Goal: Information Seeking & Learning: Learn about a topic

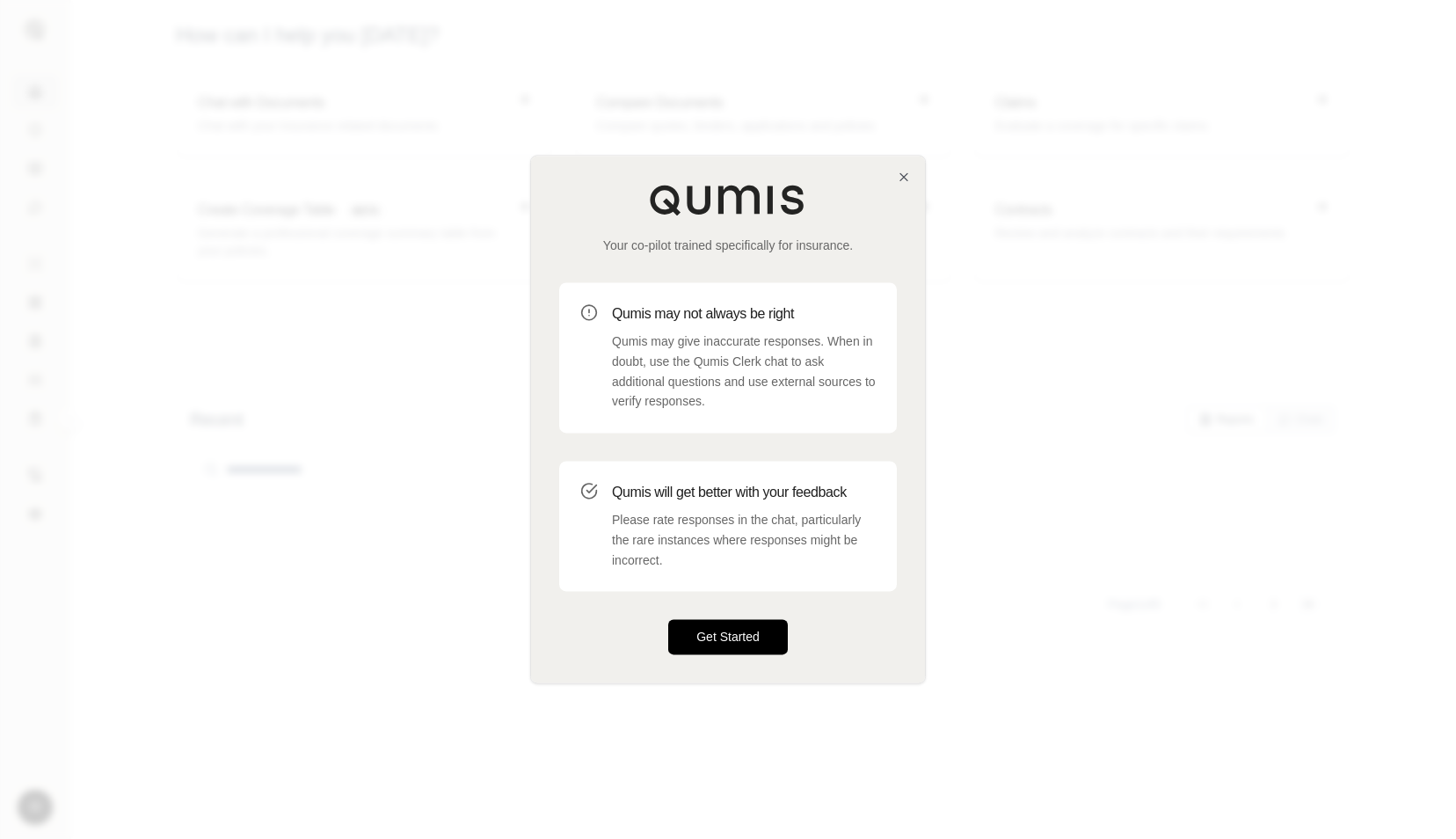
click at [766, 626] on button "Get Started" at bounding box center [728, 637] width 119 height 35
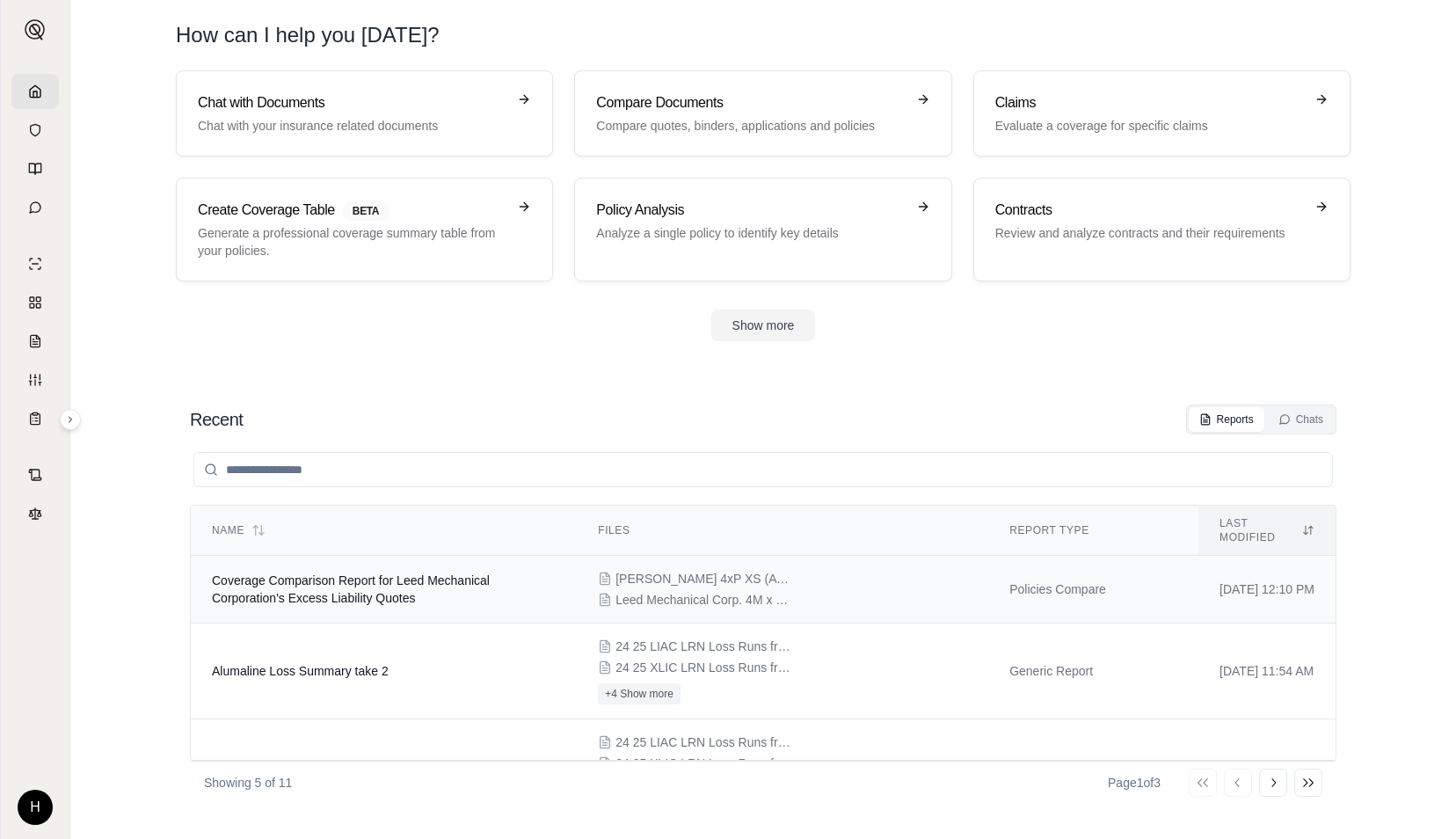
drag, startPoint x: 947, startPoint y: 591, endPoint x: 886, endPoint y: 584, distance: 61.4
click at [886, 584] on div "Wh greene 4xP XS (AW) - FINAL.PDF Leed Mechanical Corp. 4M x 2.4.4 10-4-2025.pdf" at bounding box center [782, 588] width 369 height 39
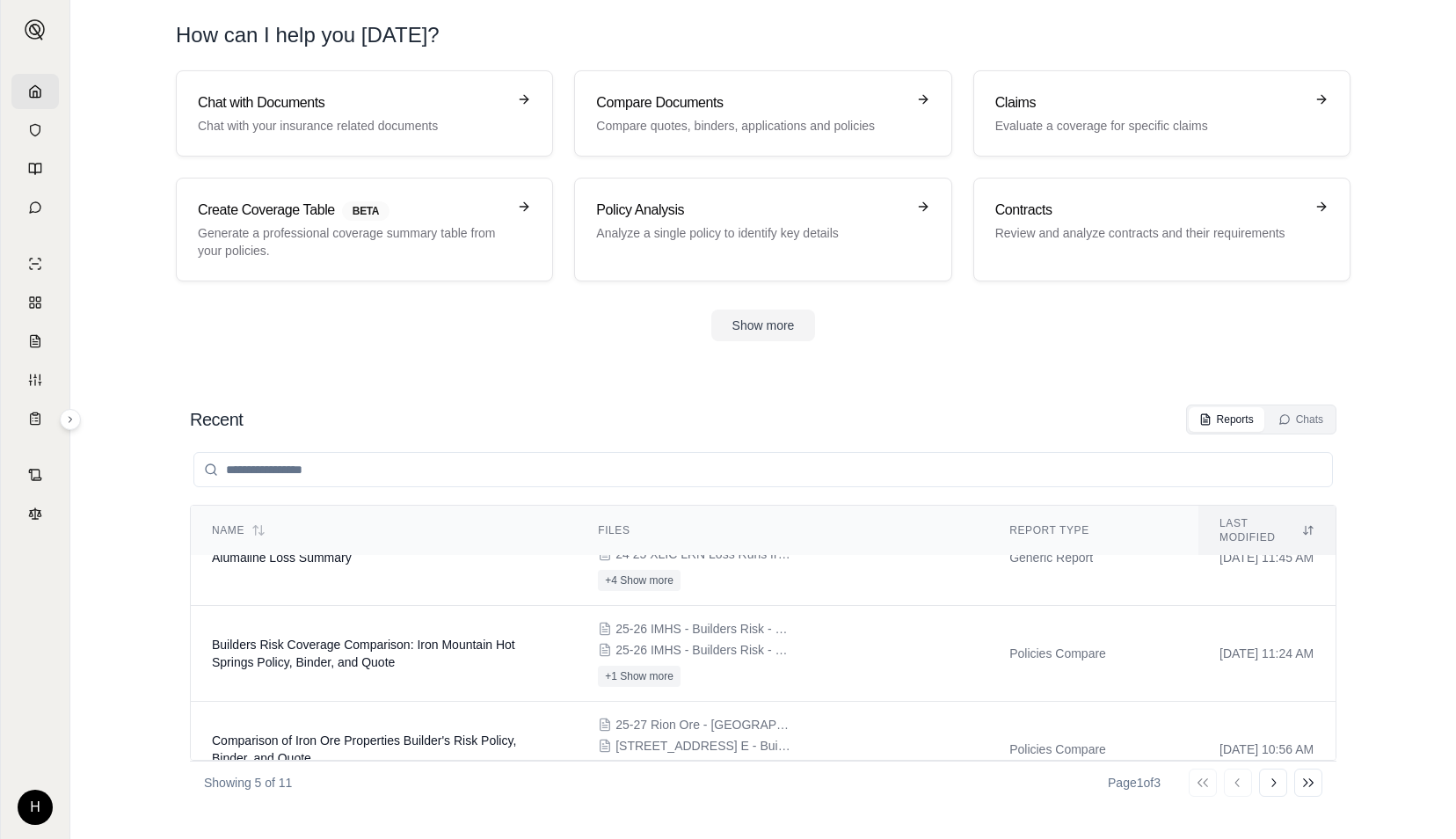
scroll to position [228, 0]
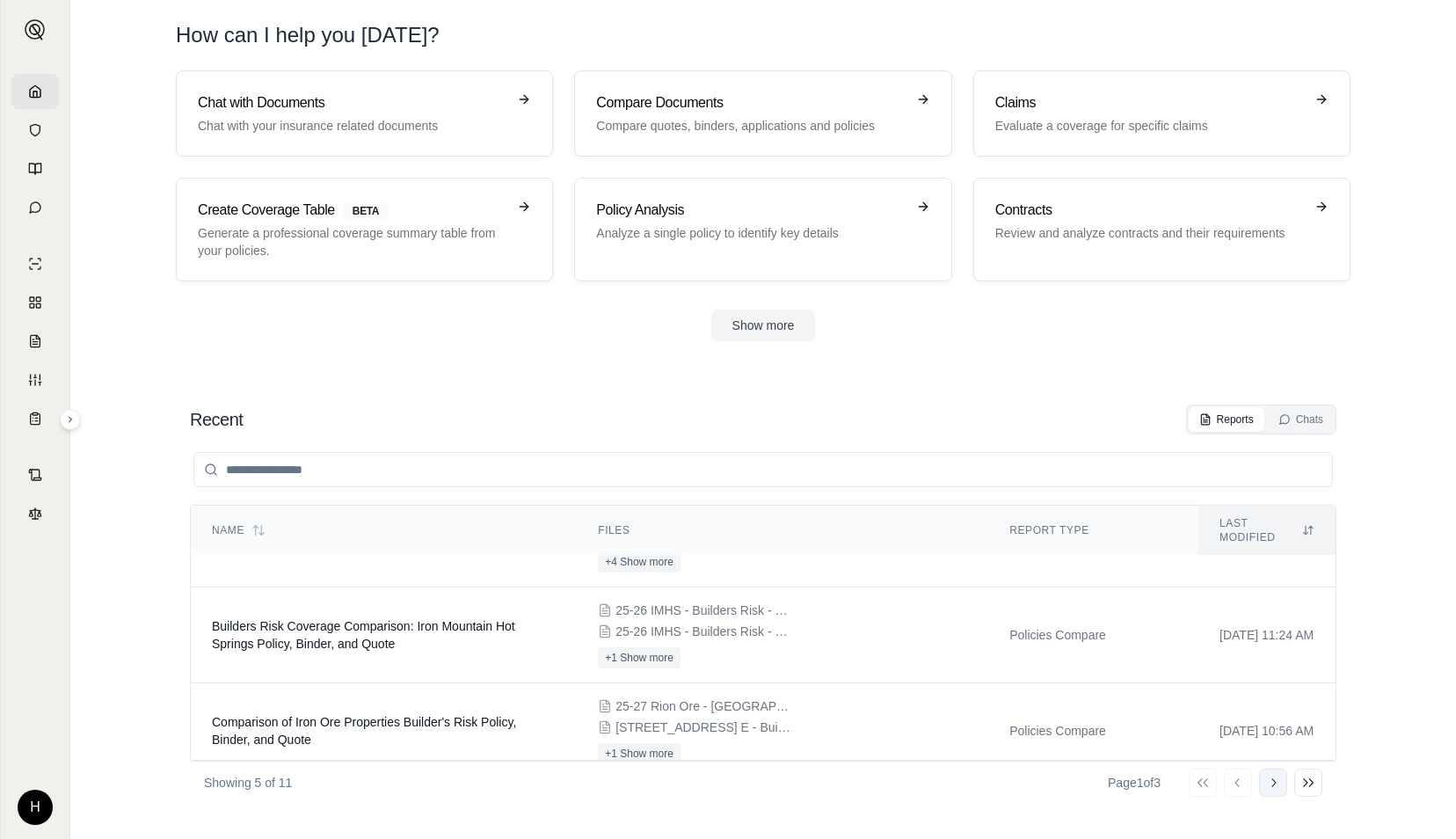
click at [1278, 781] on icon at bounding box center [1274, 782] width 14 height 14
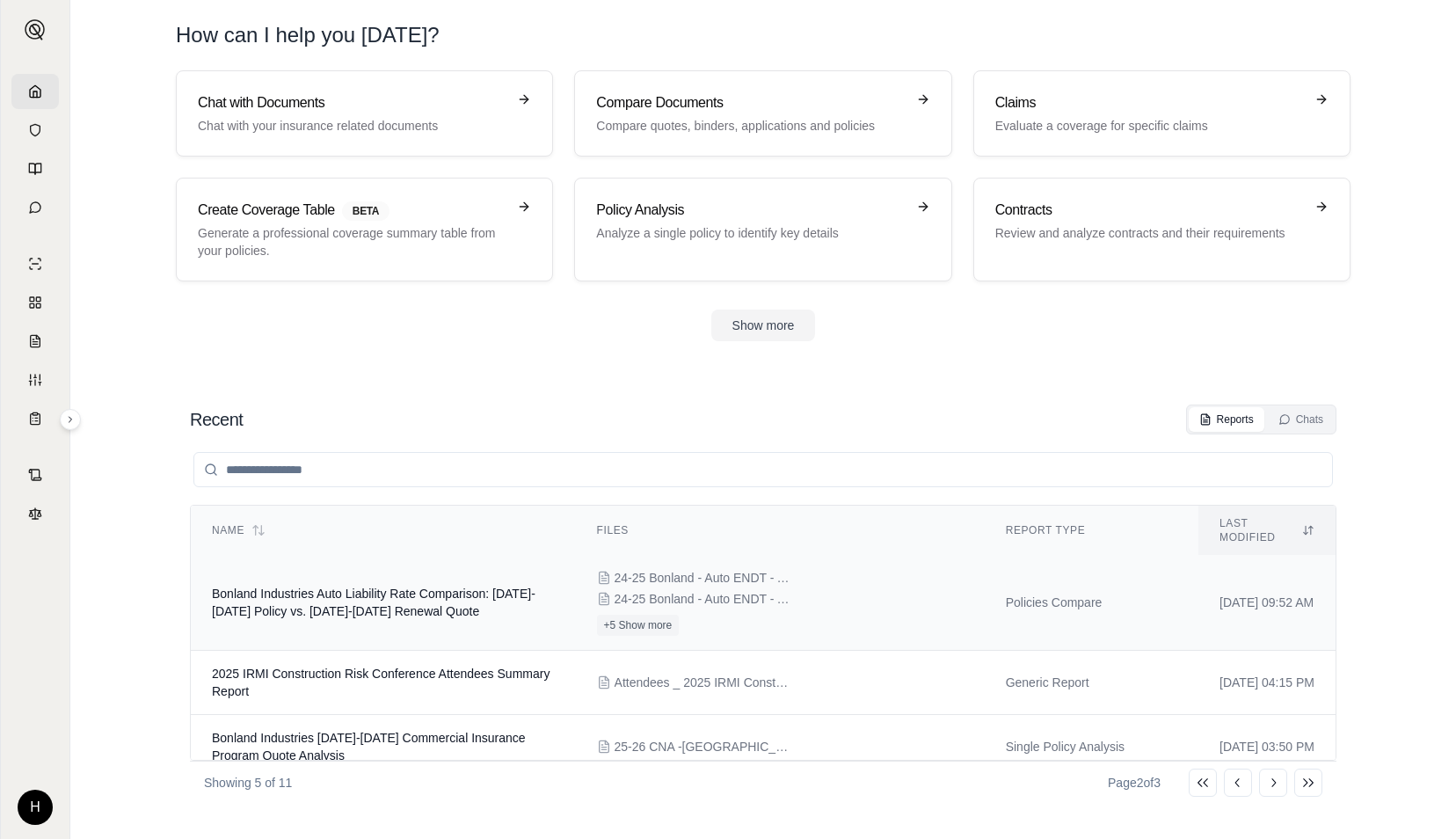
click at [505, 604] on td "Bonland Industries Auto Liability Rate Comparison: 2024-2025 Policy vs. 2025-20…" at bounding box center [383, 603] width 385 height 96
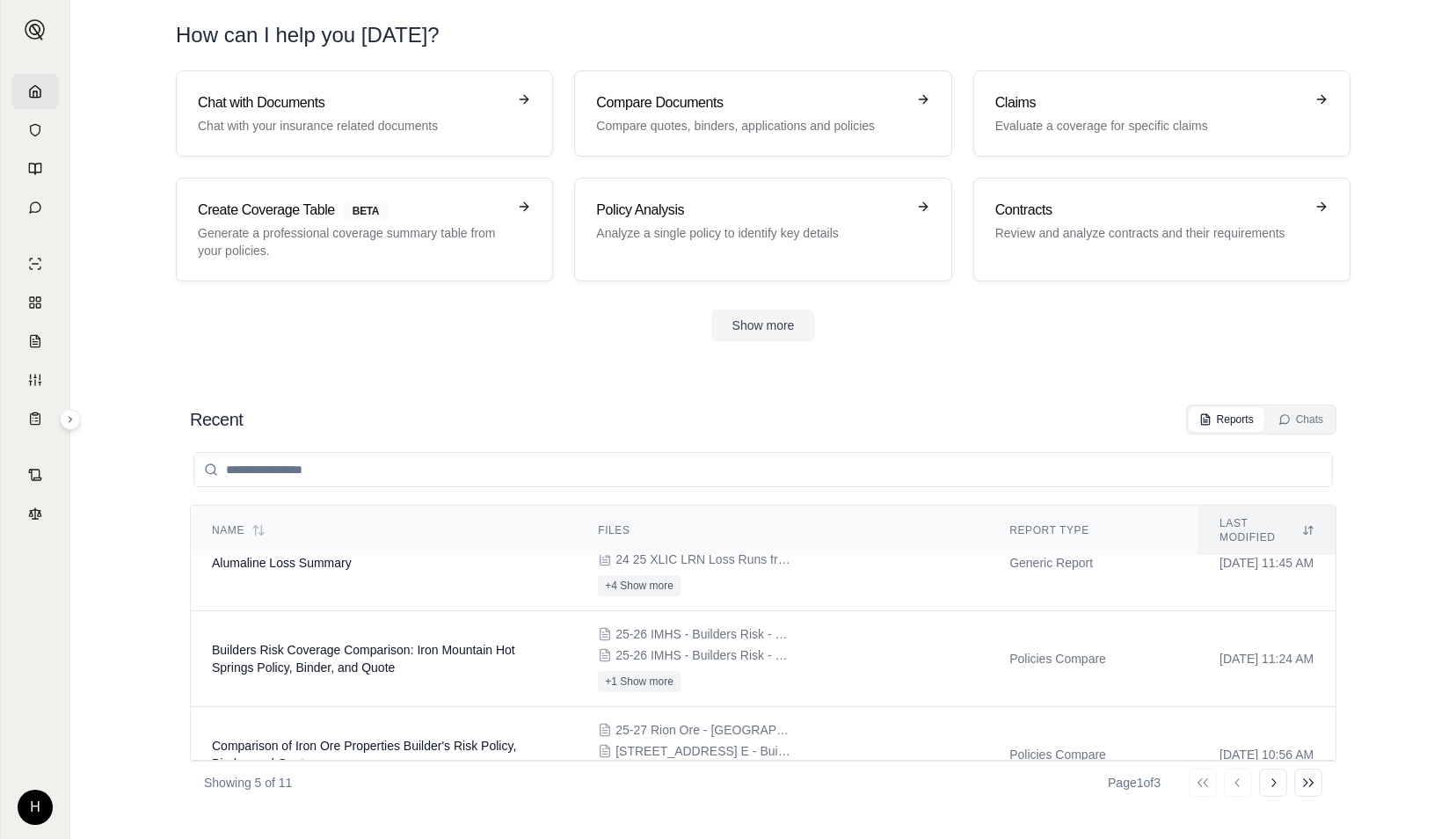
scroll to position [228, 0]
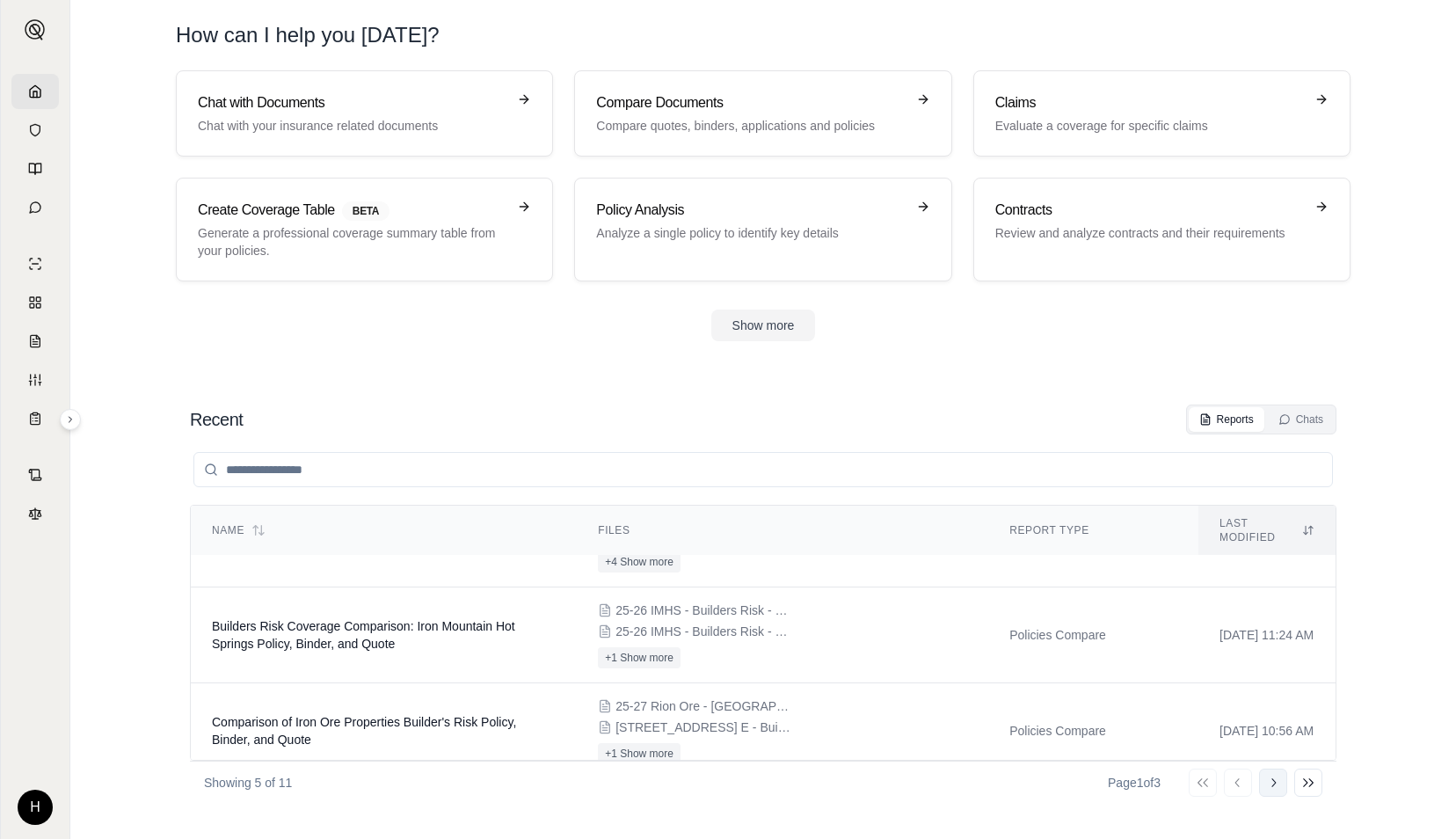
click at [1265, 781] on button "Go to next page" at bounding box center [1273, 782] width 28 height 28
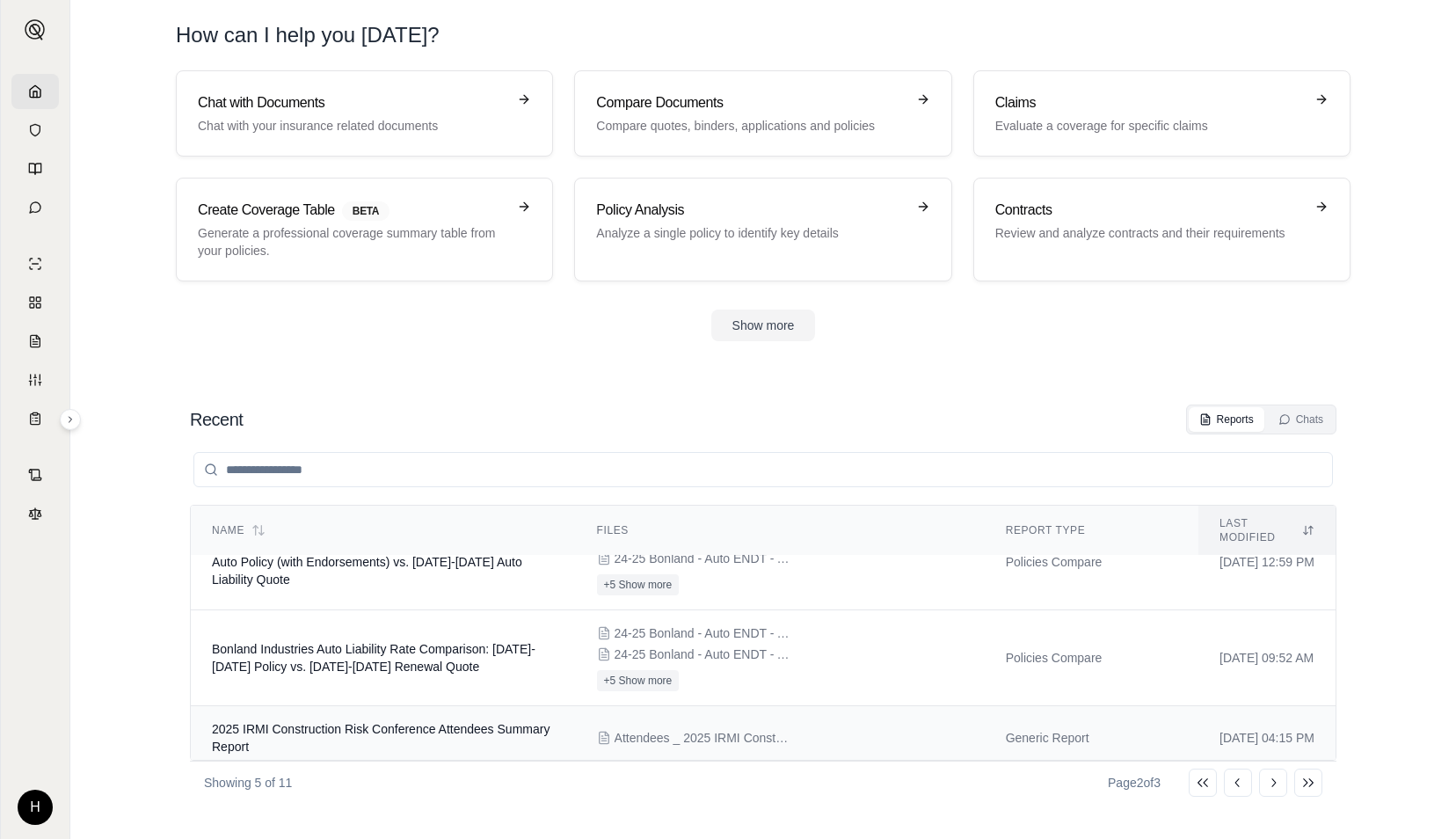
scroll to position [0, 0]
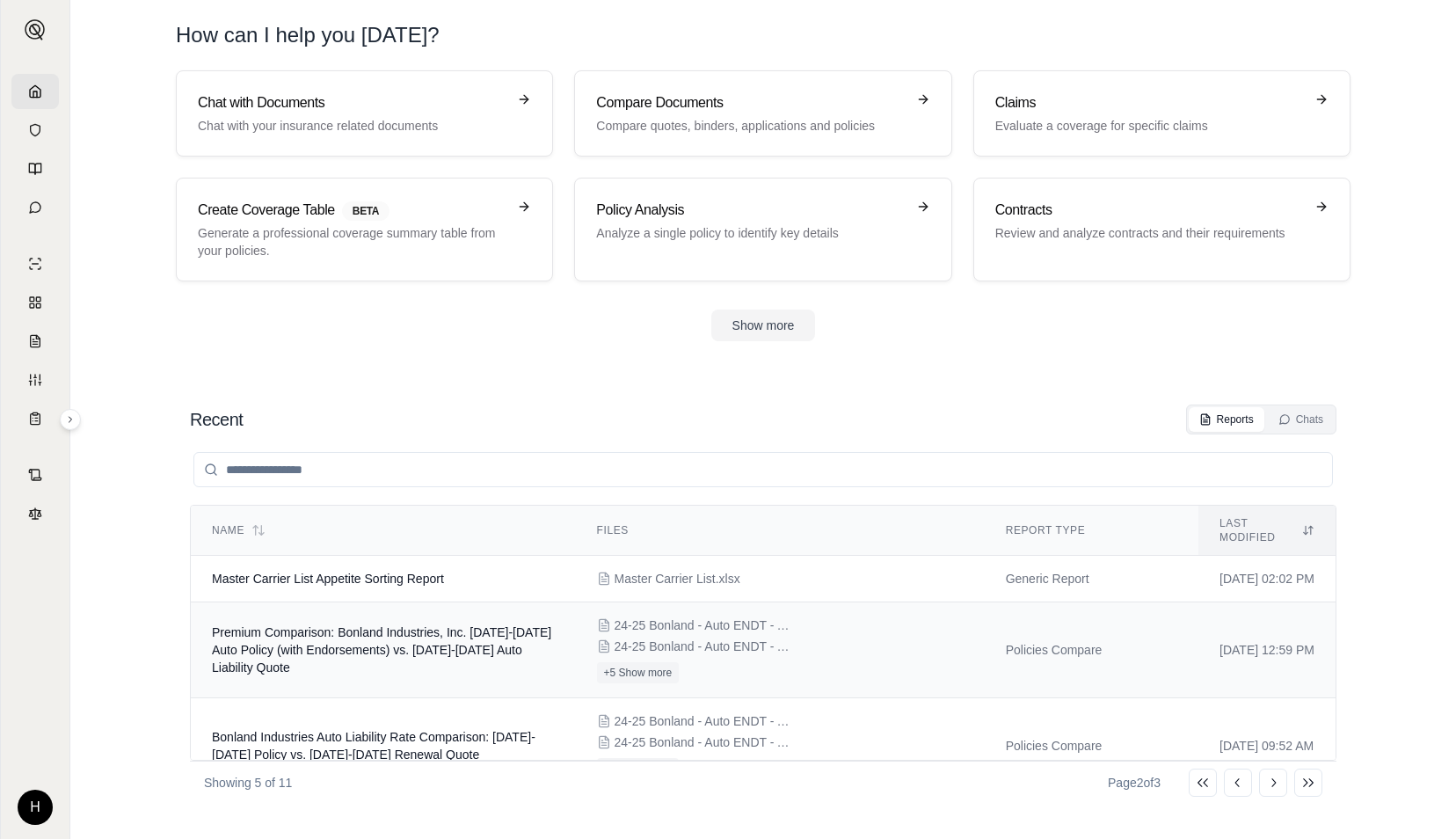
click at [498, 623] on td "Premium Comparison: Bonland Industries, Inc. 2024-2025 Auto Policy (with Endors…" at bounding box center [383, 650] width 385 height 96
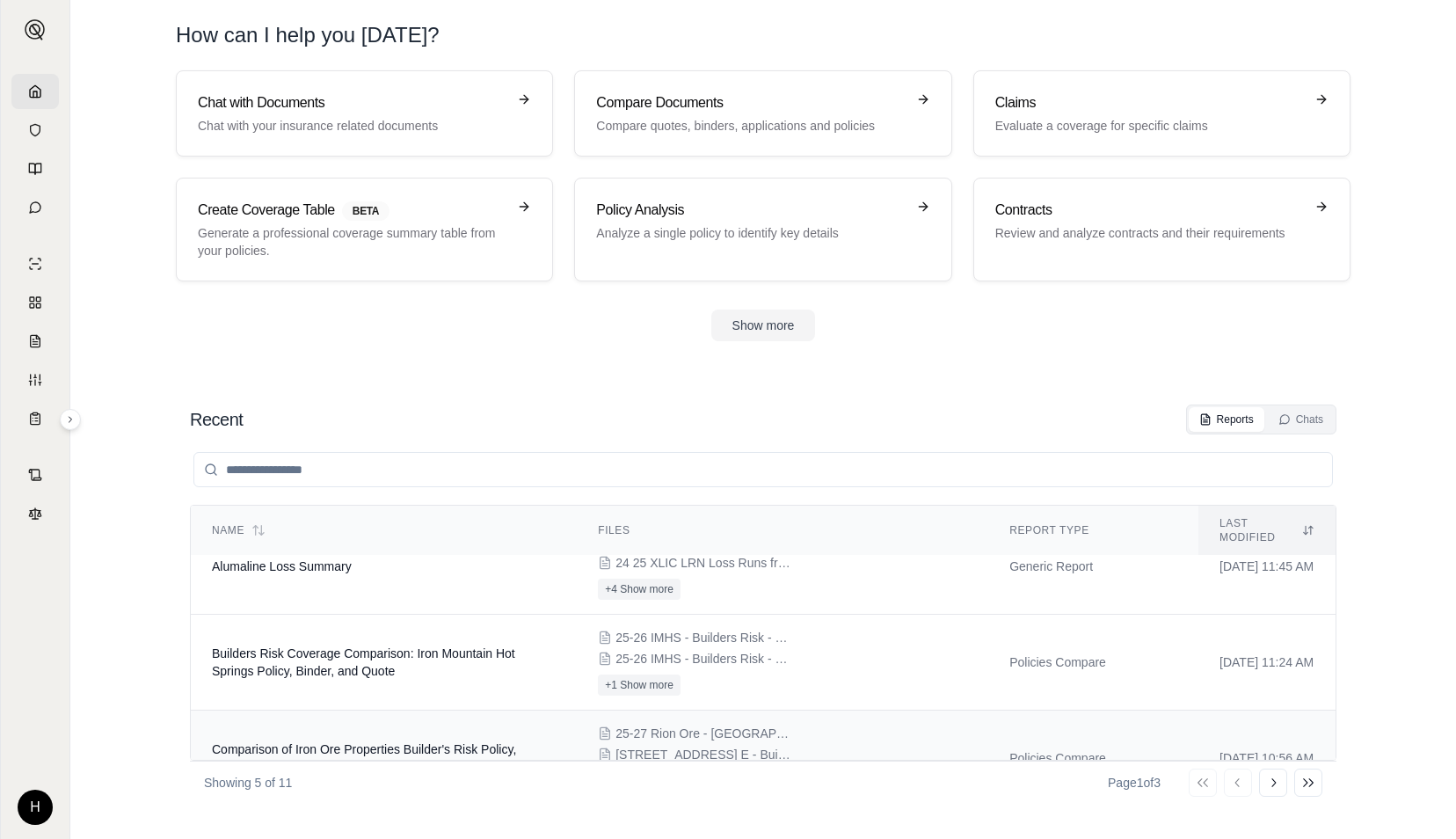
scroll to position [228, 0]
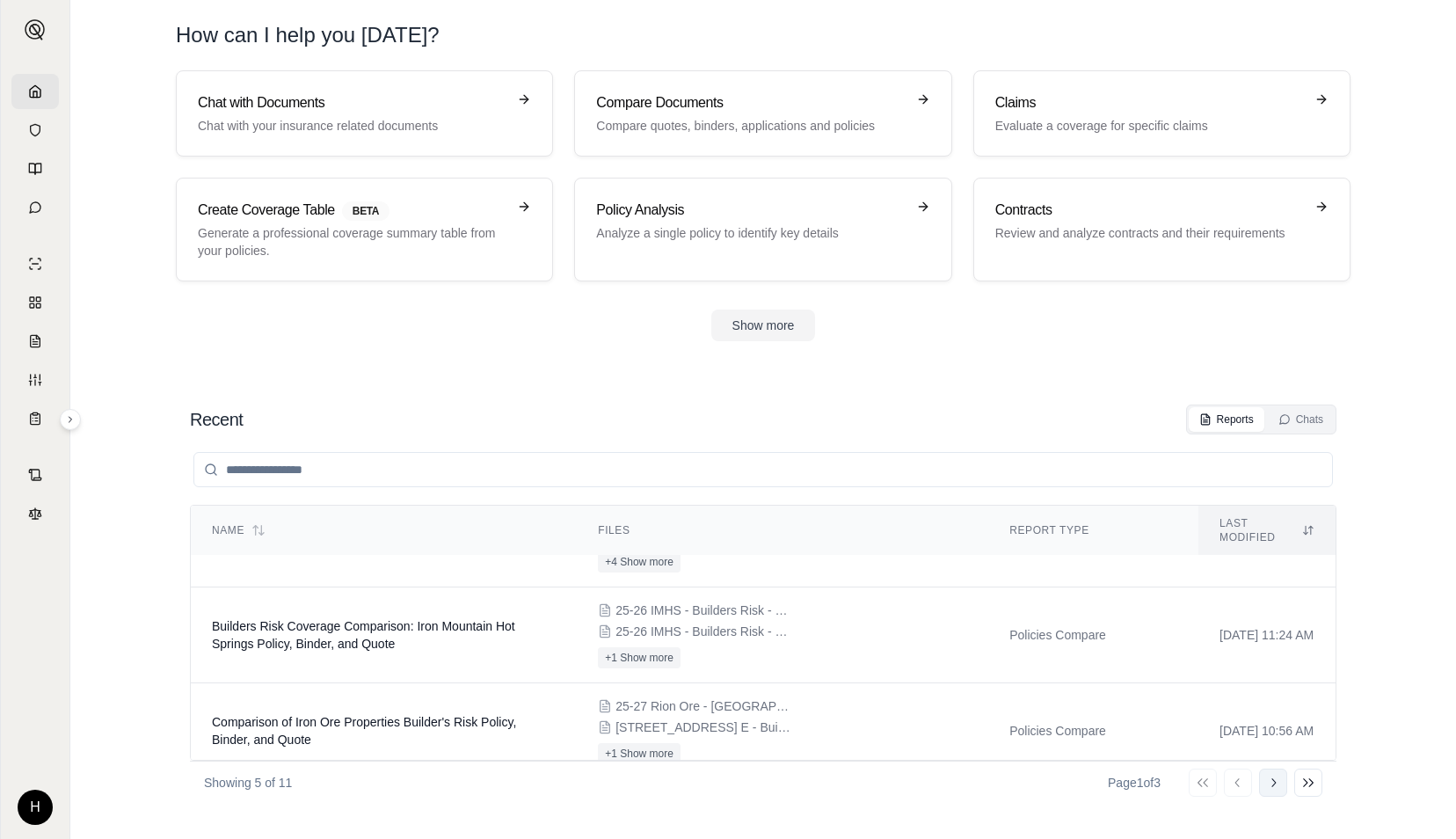
click at [1267, 787] on icon at bounding box center [1274, 782] width 14 height 14
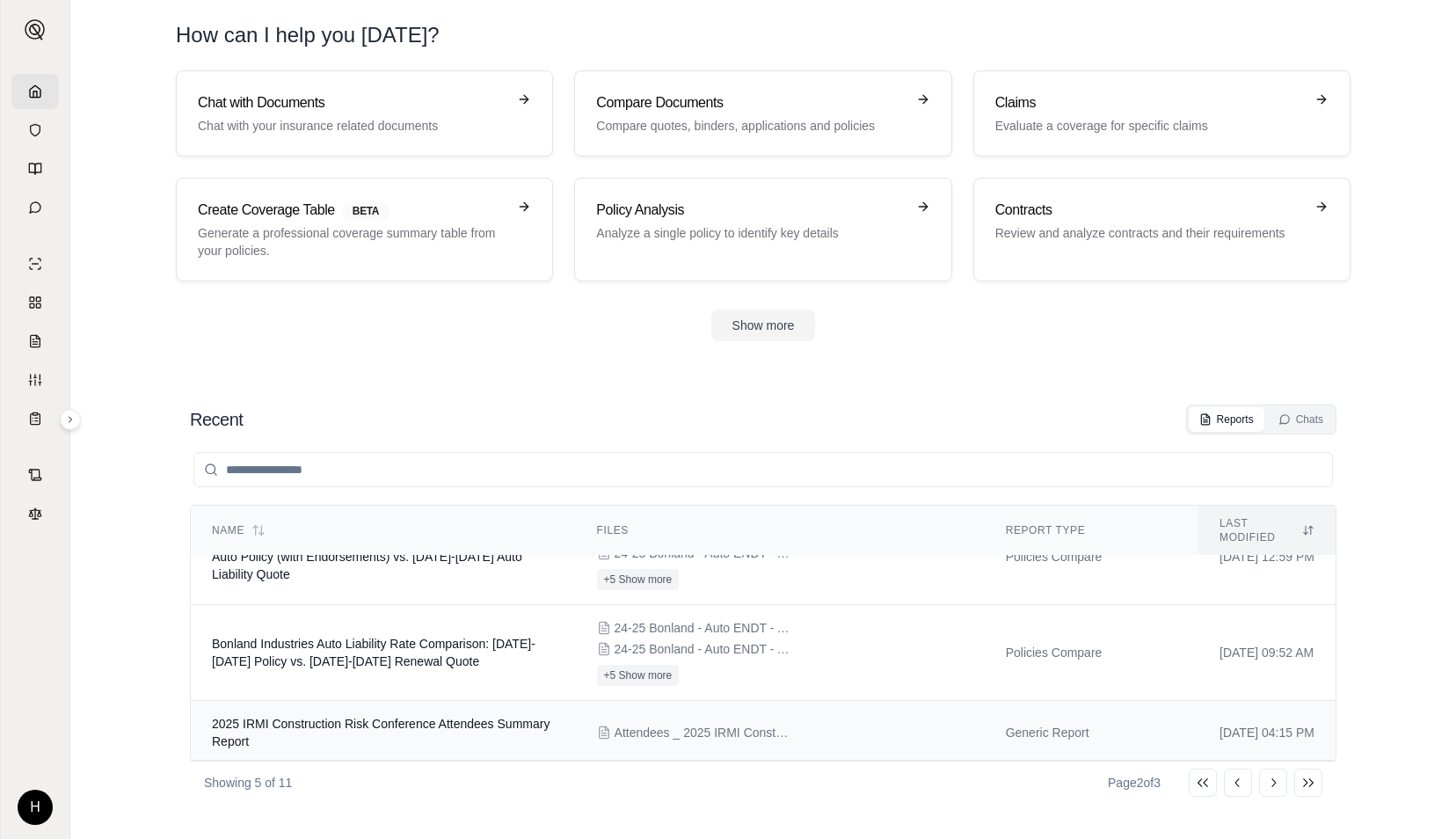
scroll to position [144, 0]
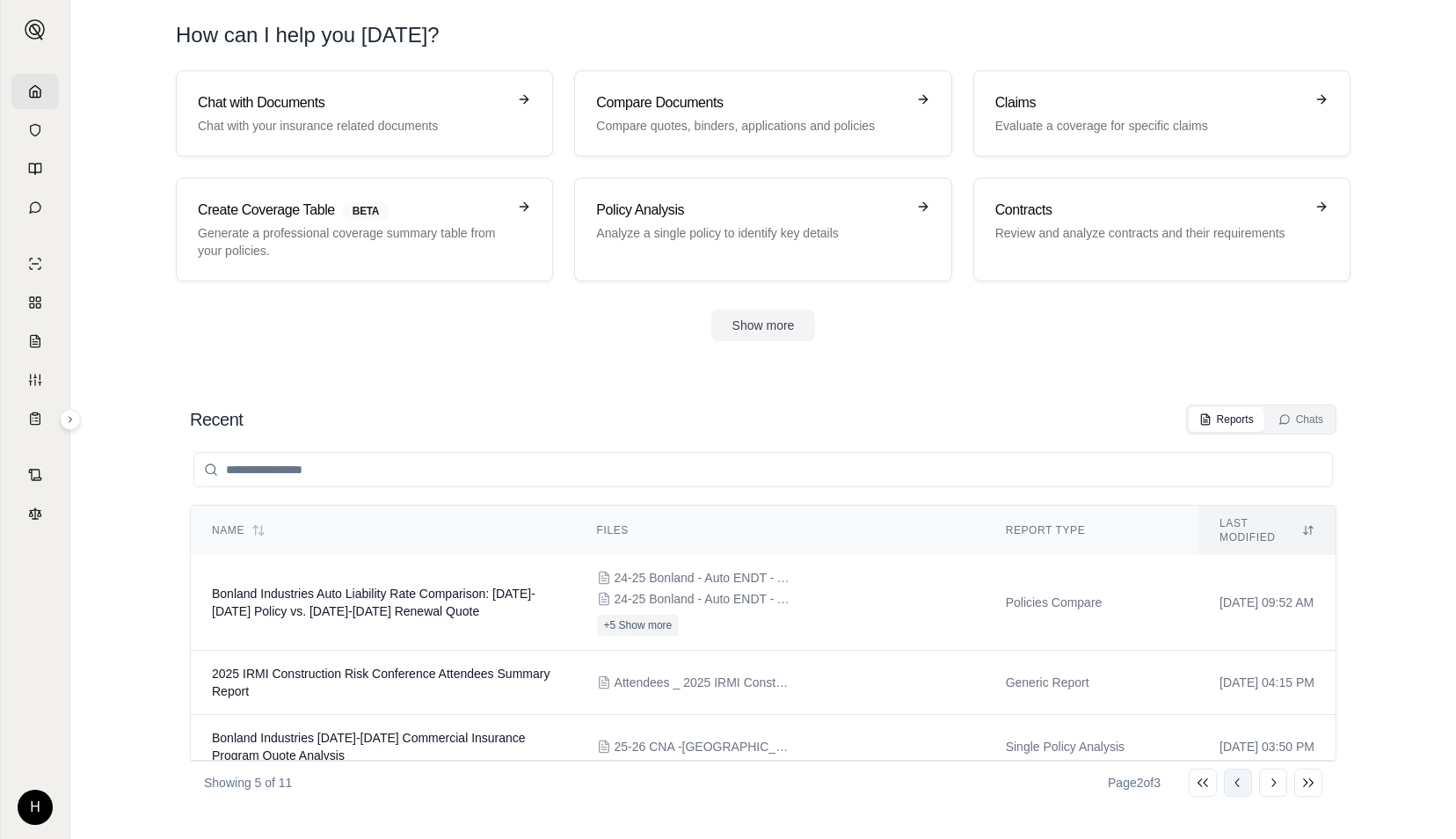
click at [1236, 789] on icon at bounding box center [1238, 782] width 14 height 14
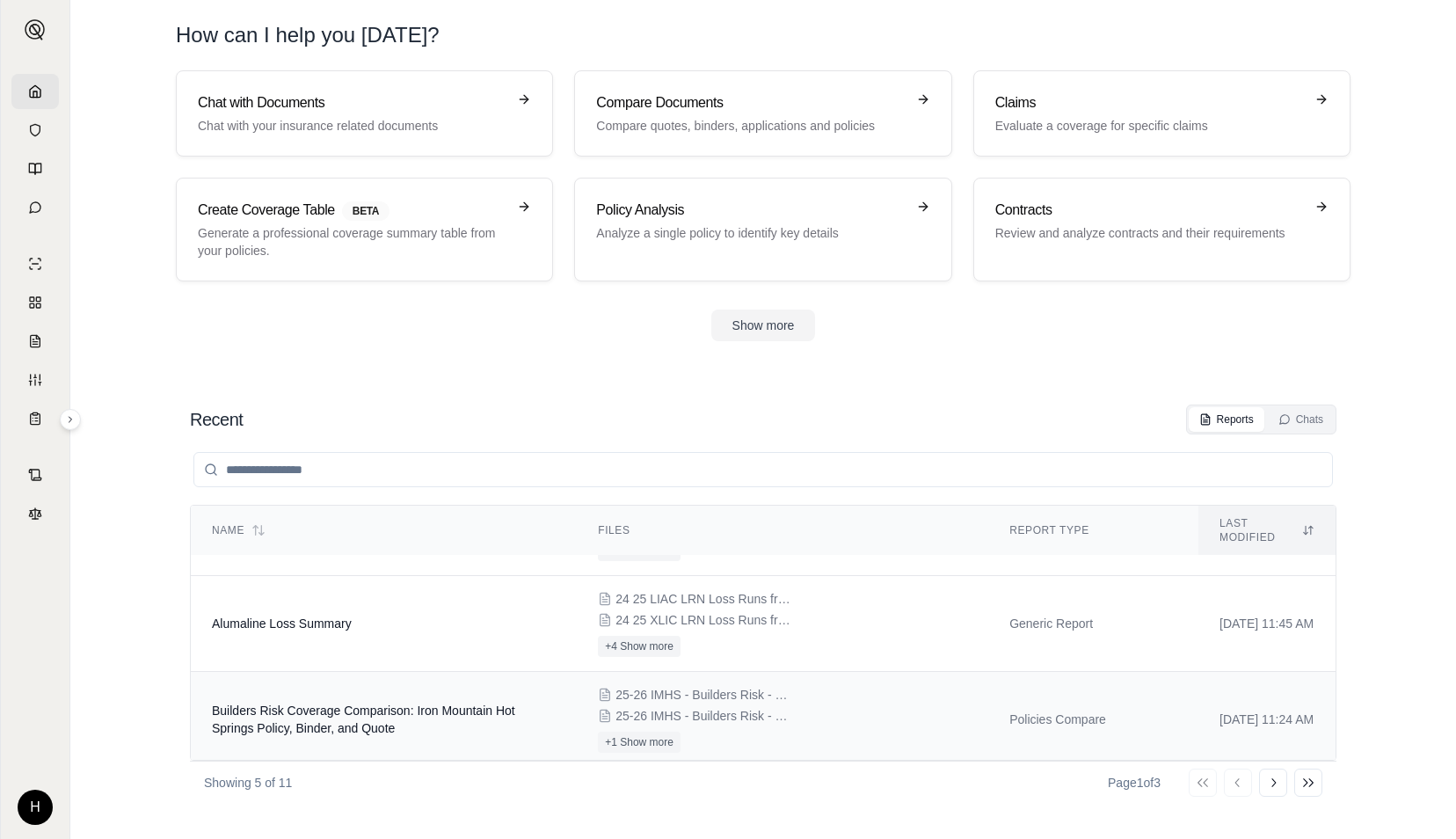
scroll to position [228, 0]
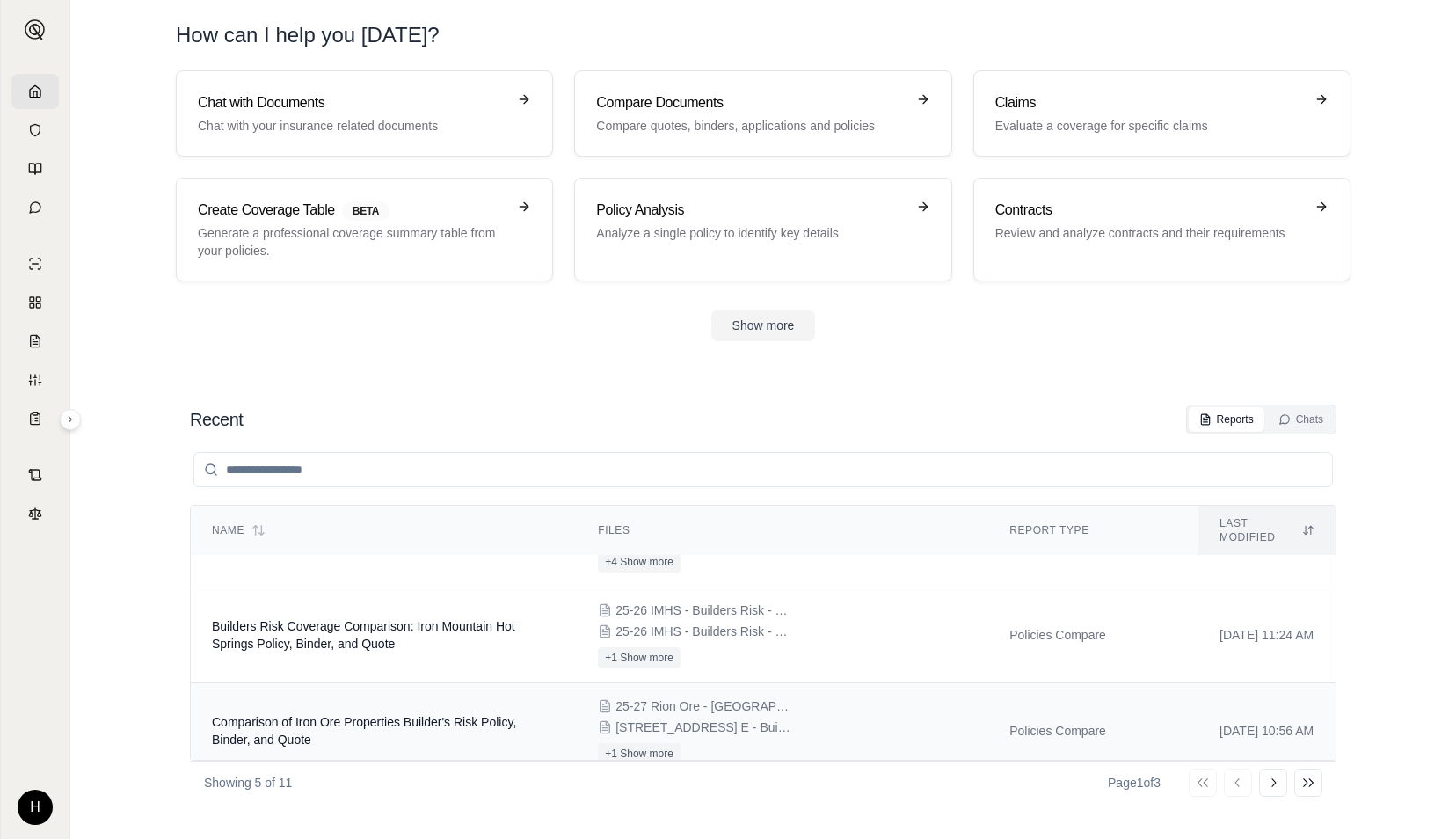
click at [475, 711] on td "Comparison of Iron Ore Properties Builder's Risk Policy, Binder, and Quote" at bounding box center [384, 731] width 386 height 96
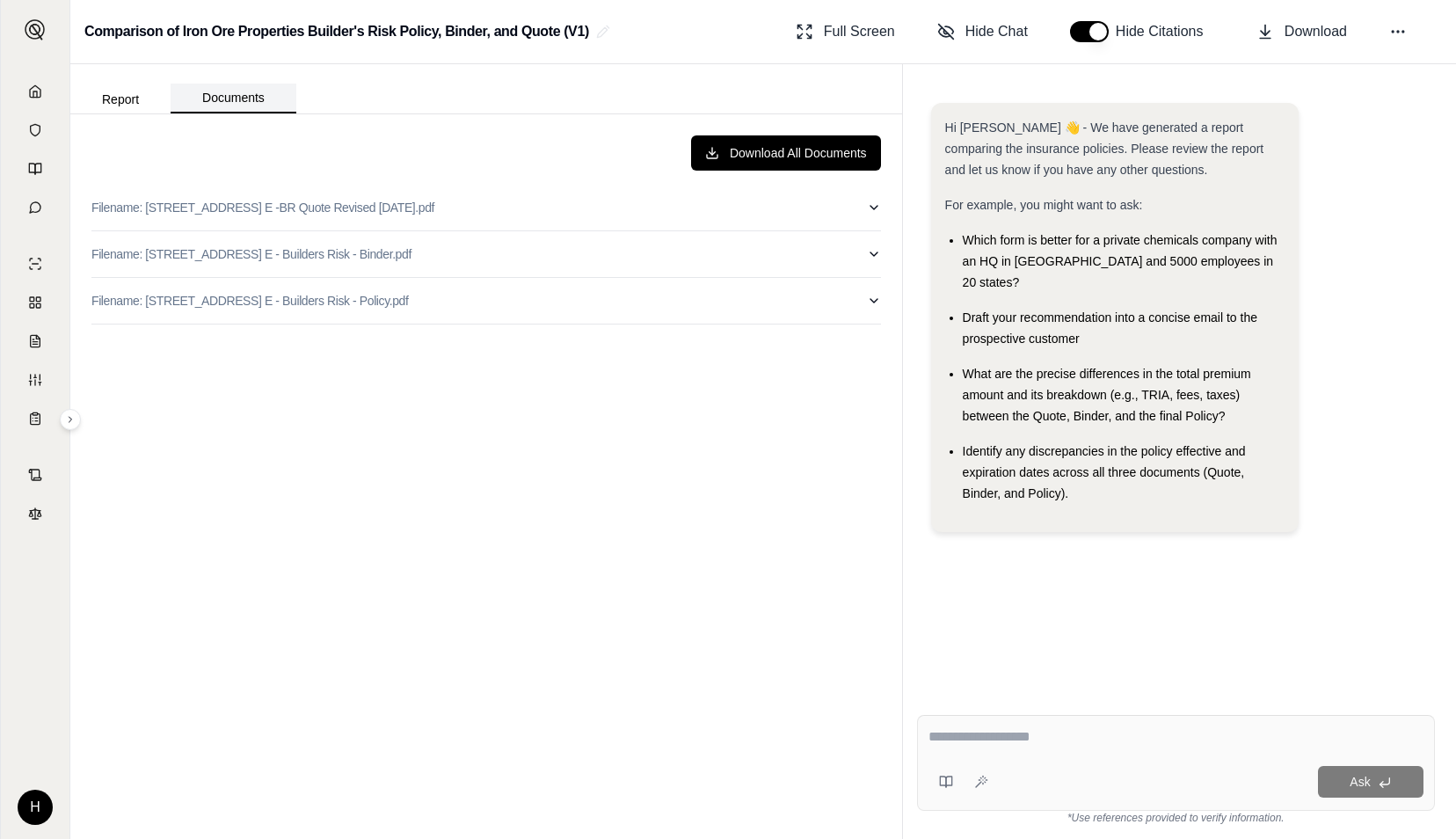
click at [258, 104] on button "Documents" at bounding box center [234, 98] width 126 height 30
click at [874, 214] on button "Filename: 25-27 Rion Ore - South Ave. E -BR Quote Revised 6.23.2025.pdf" at bounding box center [486, 208] width 790 height 46
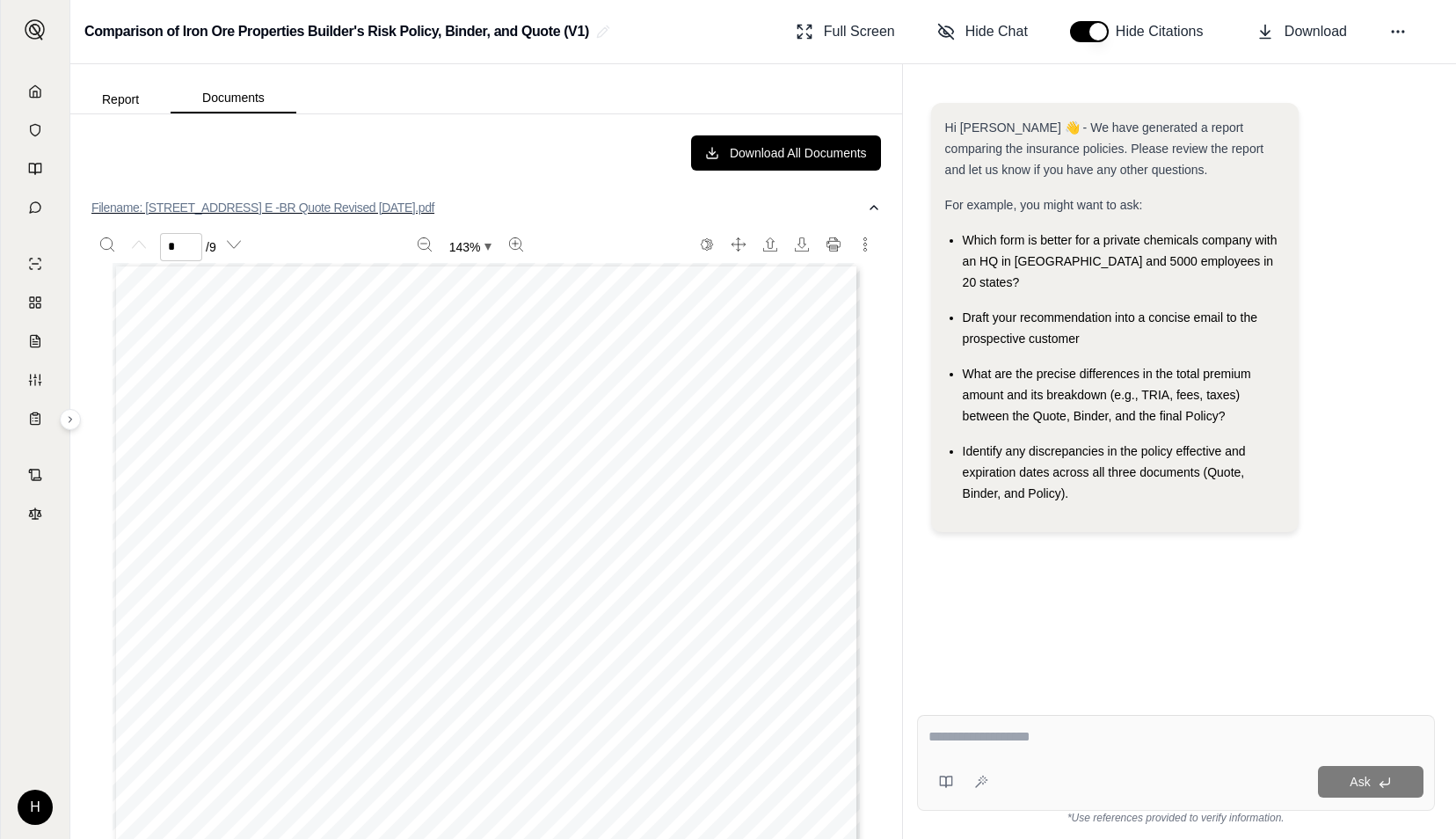
click at [867, 210] on icon "button" at bounding box center [874, 208] width 14 height 14
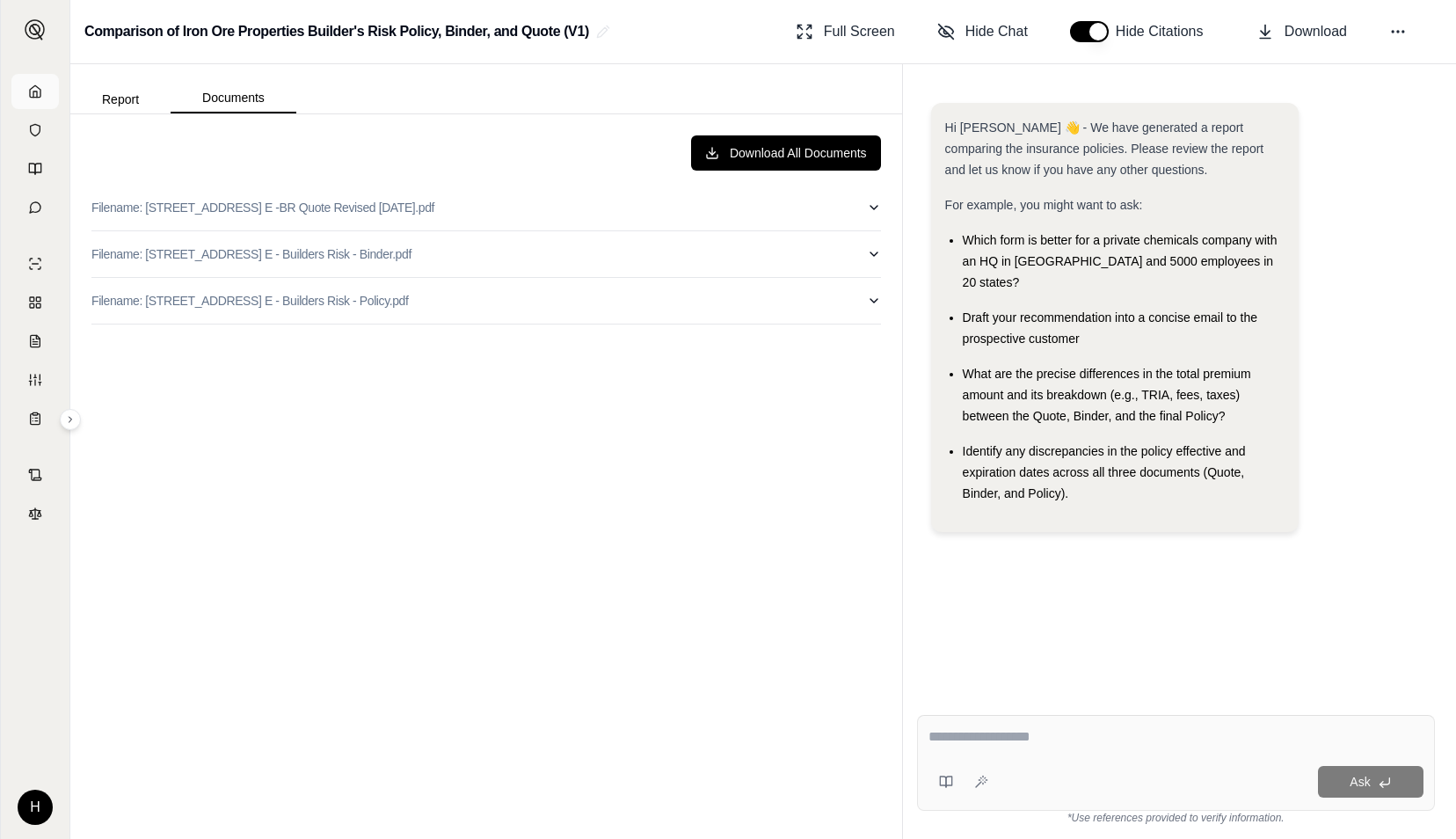
click at [39, 89] on icon at bounding box center [35, 91] width 11 height 12
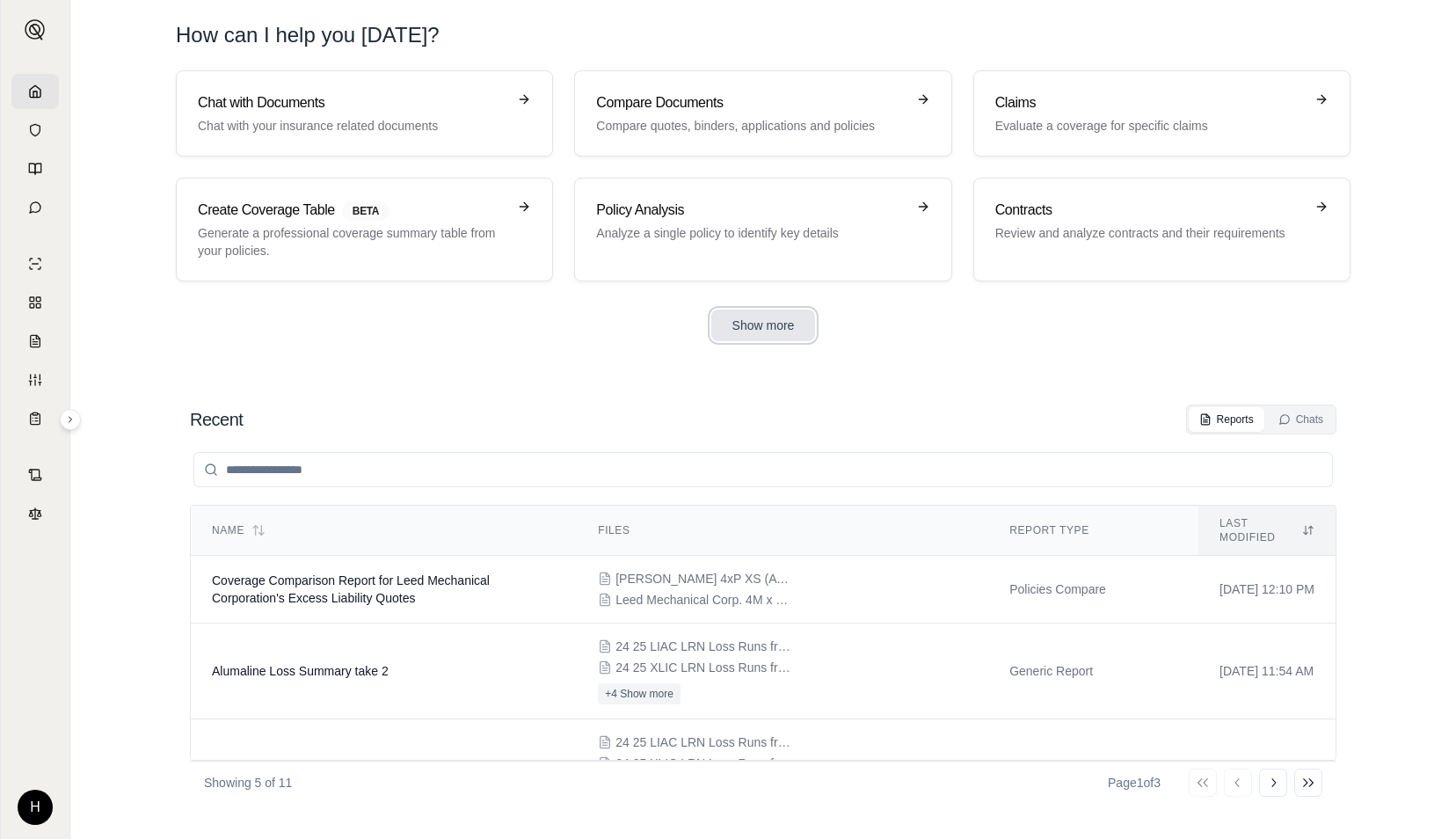
click at [781, 323] on button "Show more" at bounding box center [763, 325] width 104 height 31
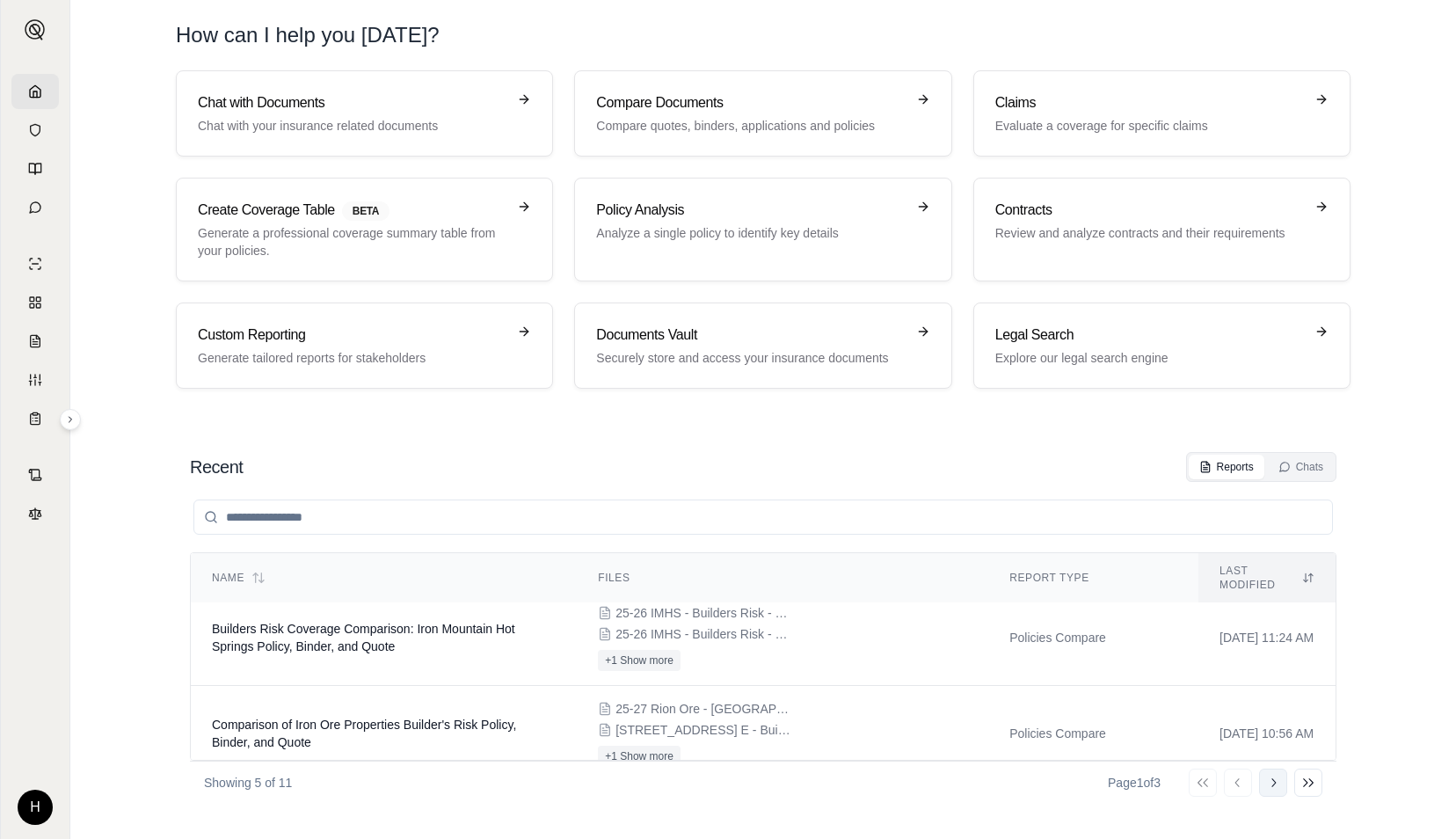
scroll to position [274, 0]
click at [1267, 781] on icon at bounding box center [1274, 782] width 14 height 14
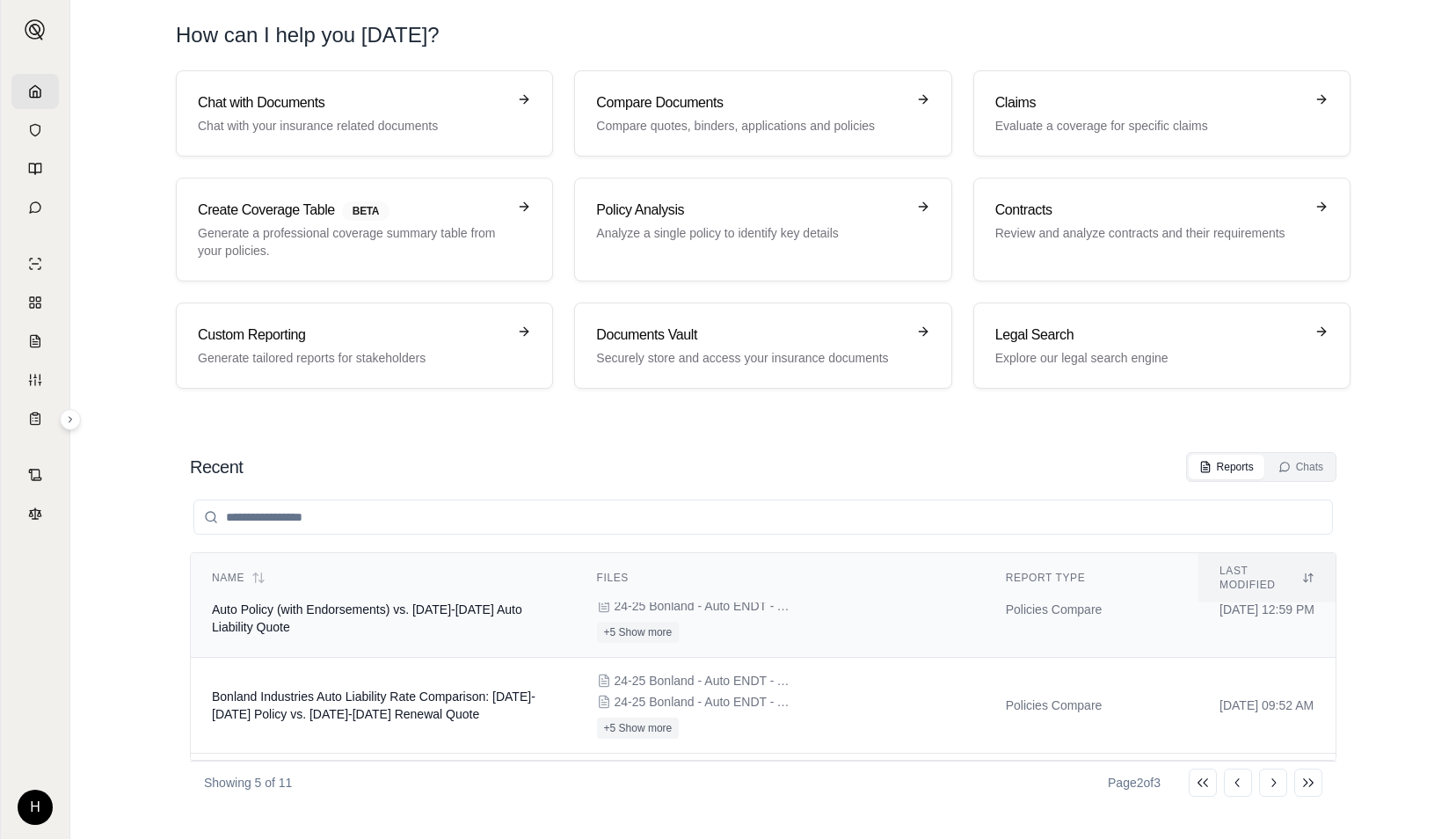
scroll to position [0, 0]
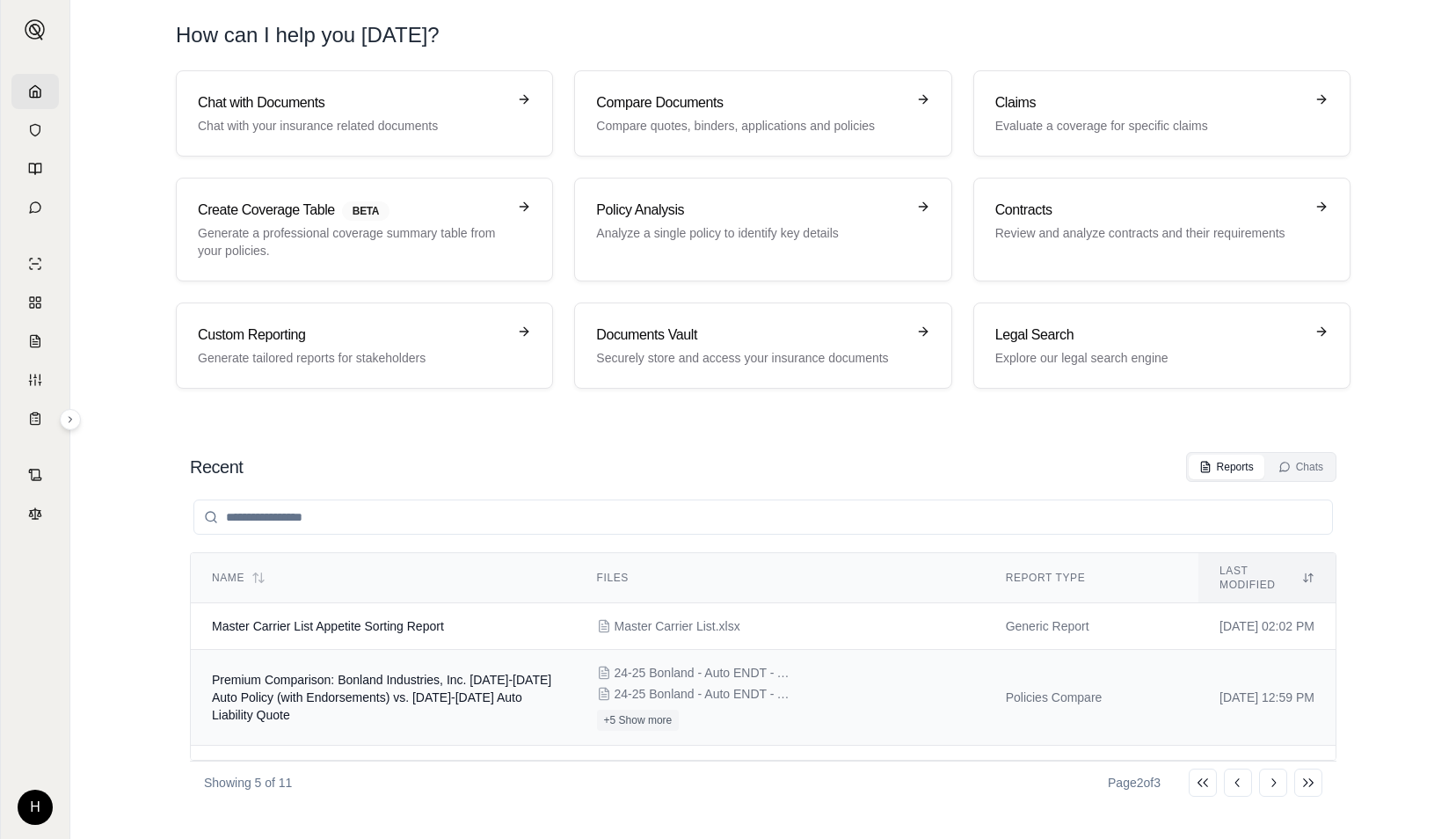
click at [774, 693] on div "24-25 Bonland - Auto ENDT - Add Freightliner Endorsement (agent copy).pdf 24-25…" at bounding box center [781, 697] width 366 height 66
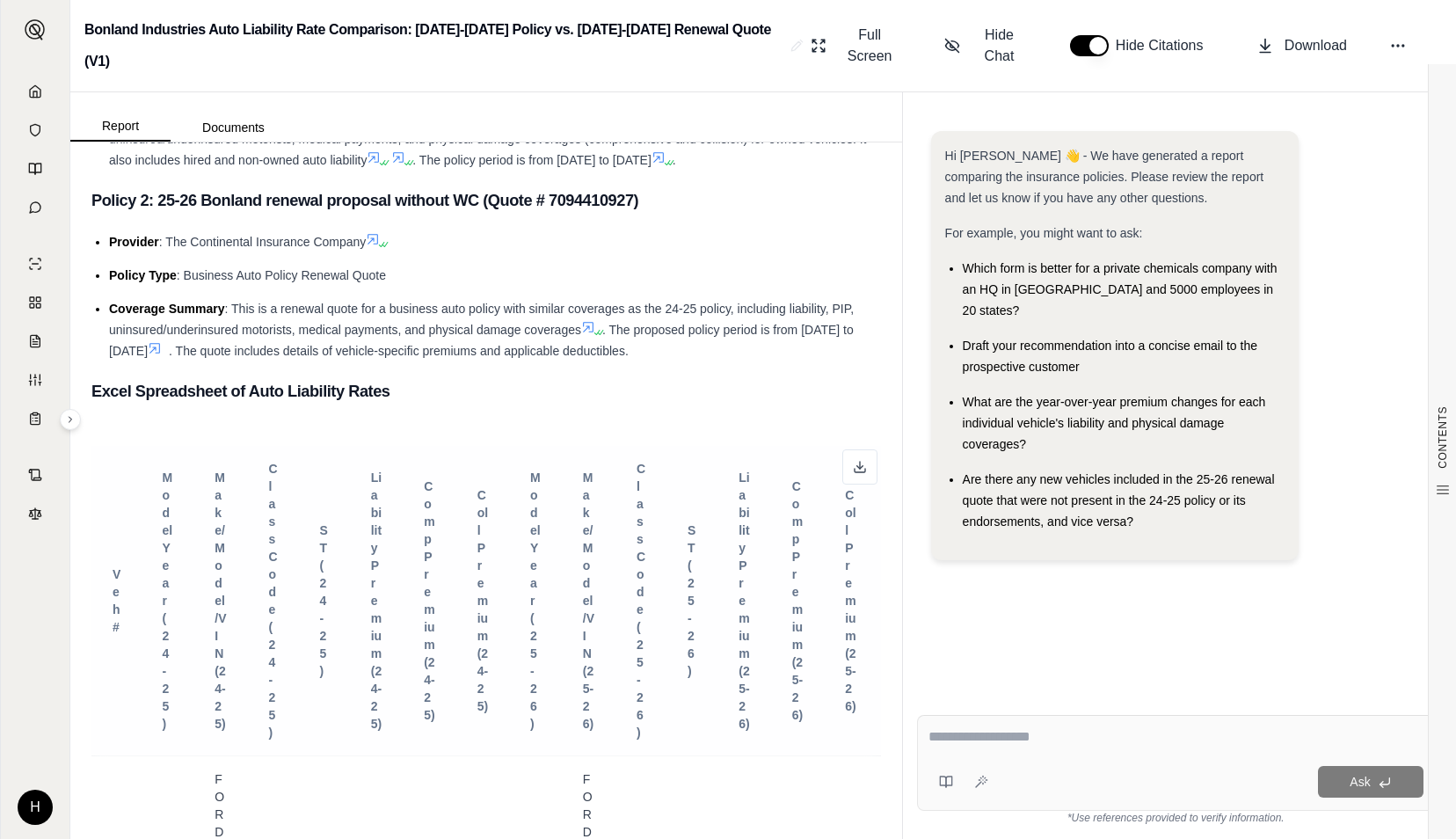
scroll to position [615, 0]
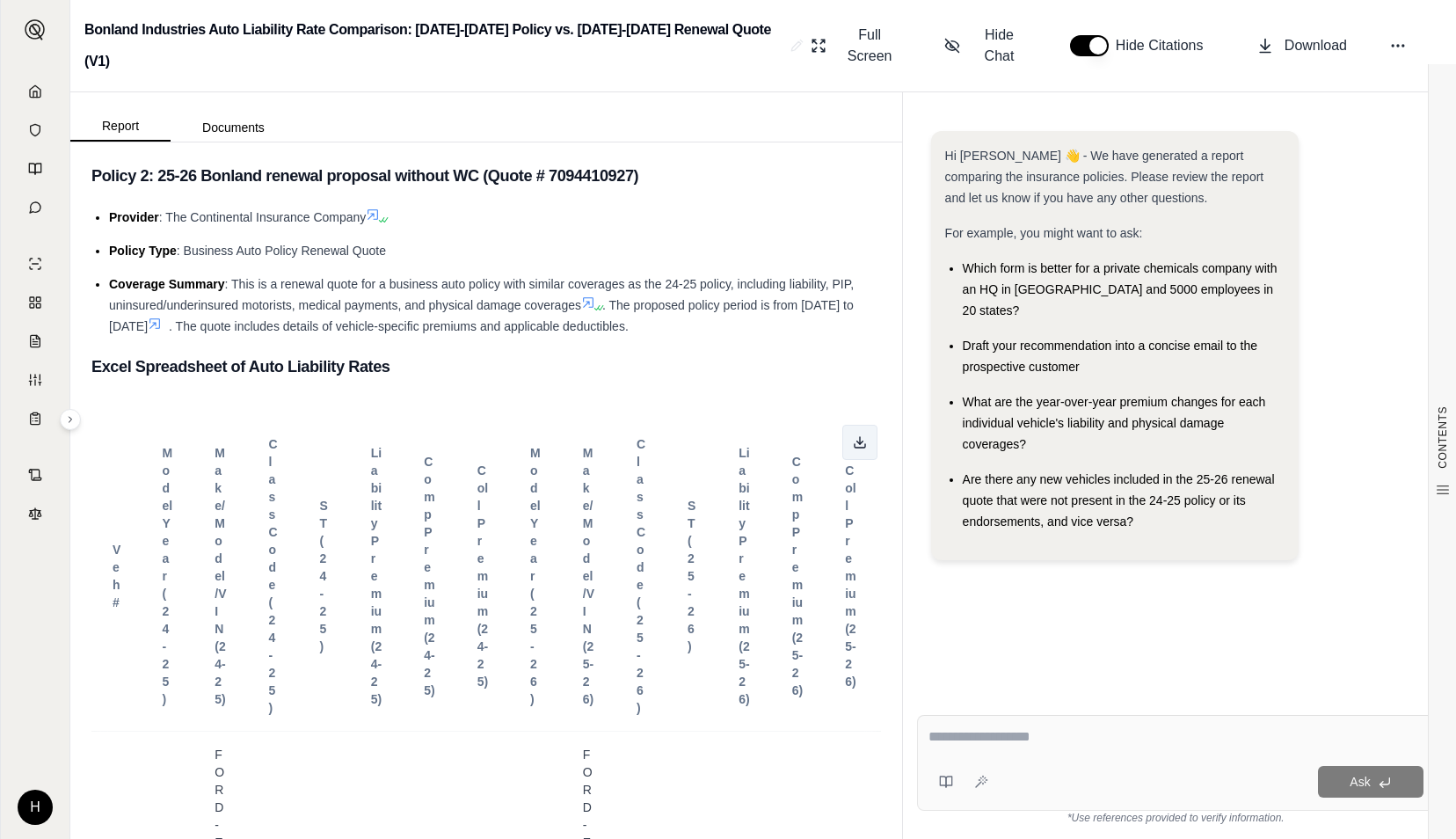
click at [853, 436] on icon at bounding box center [860, 443] width 14 height 14
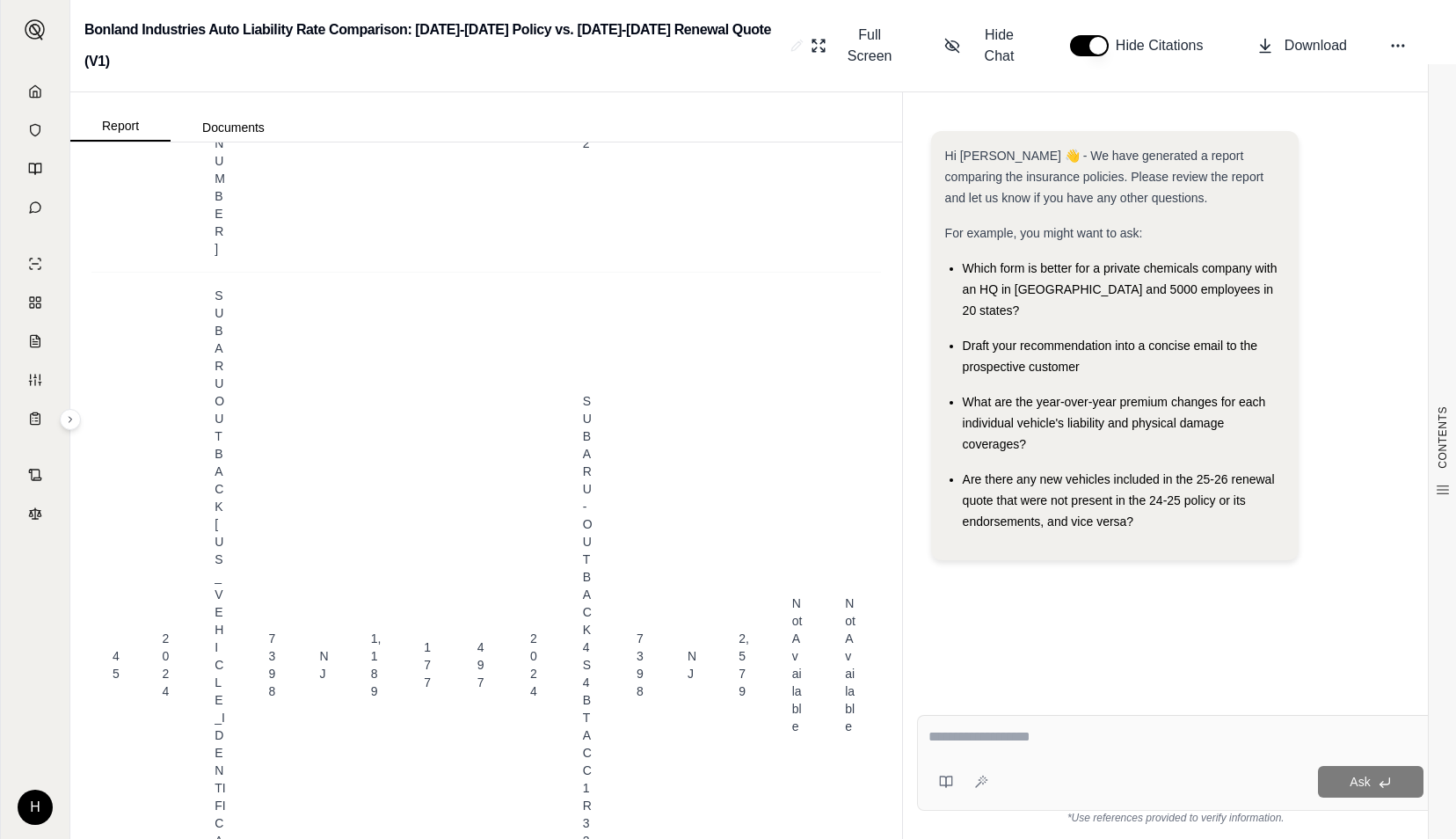
scroll to position [33321, 0]
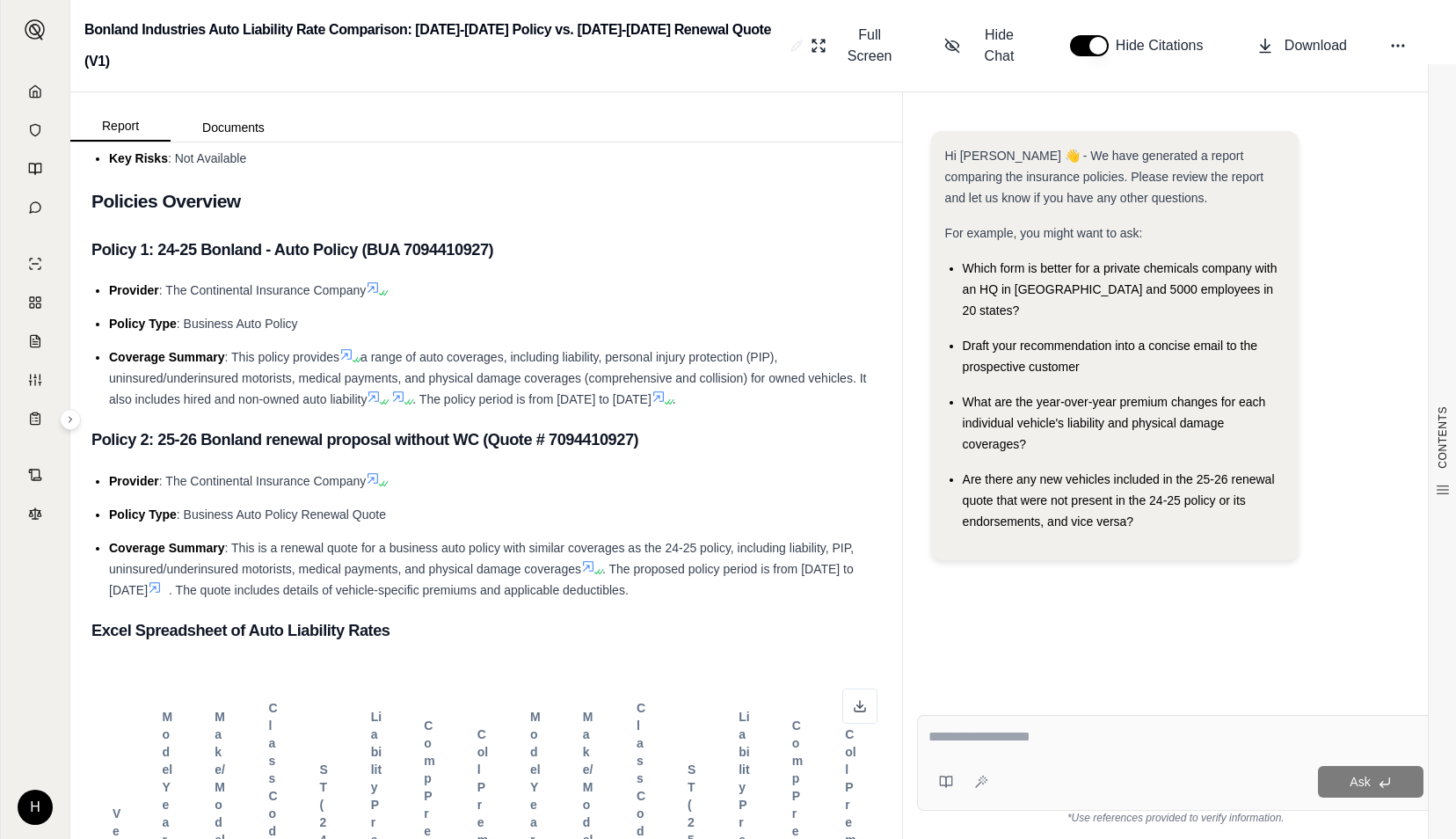
scroll to position [615, 0]
